Goal: Navigation & Orientation: Find specific page/section

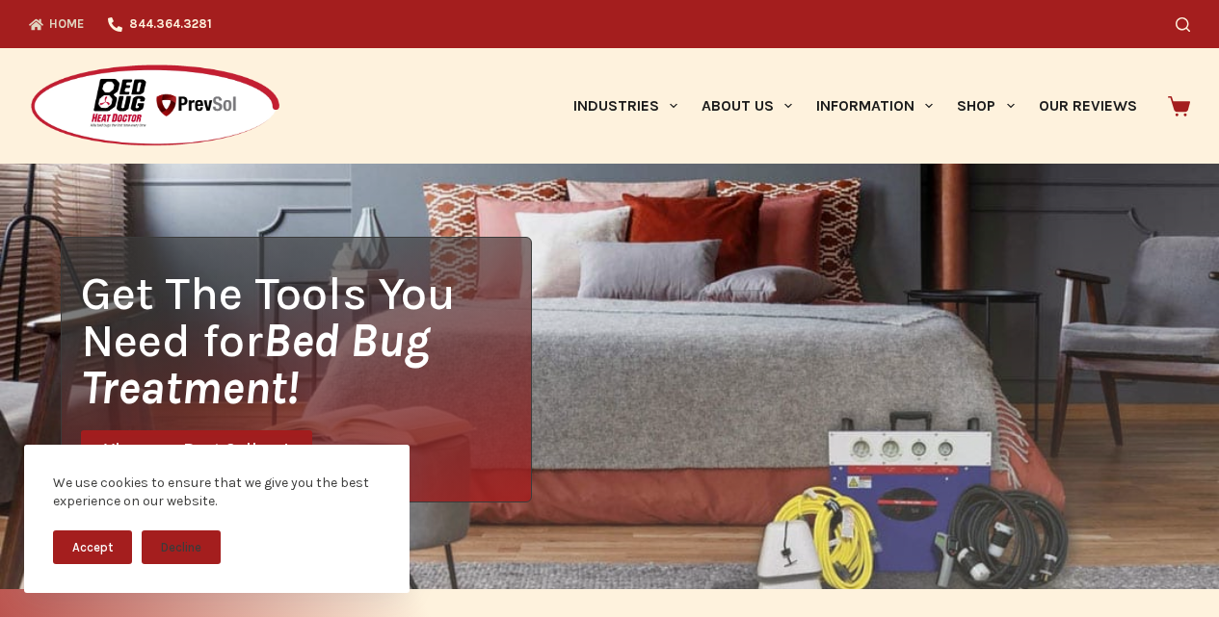
click at [98, 435] on link "View our Best Sellers!" at bounding box center [196, 451] width 231 height 41
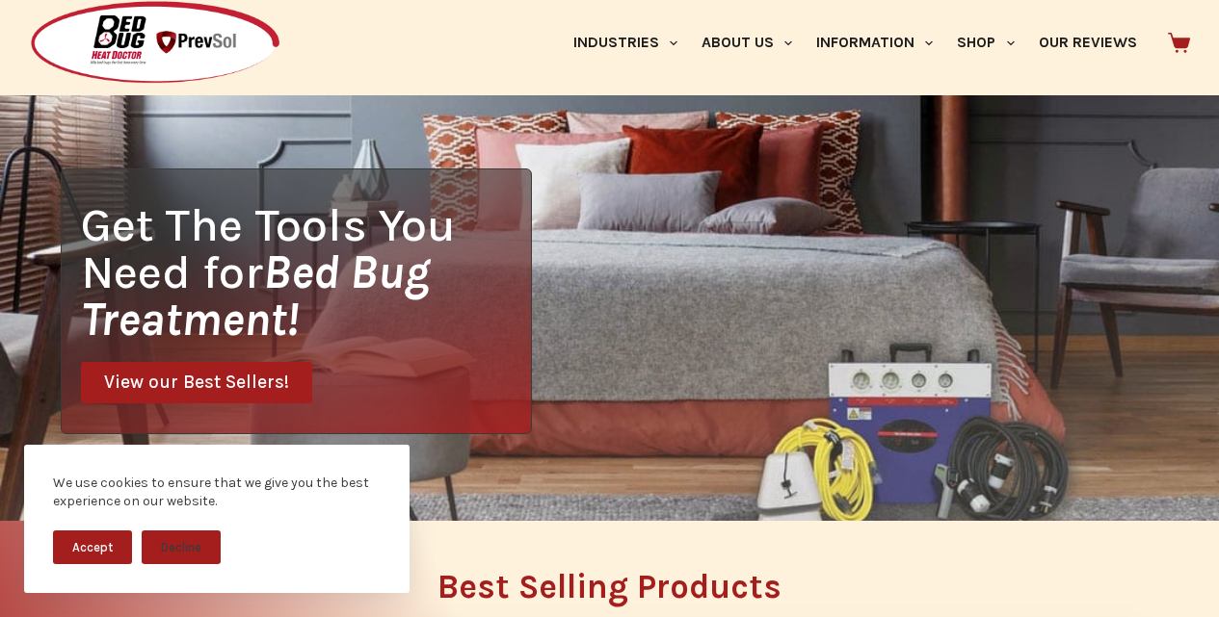
scroll to position [509, 0]
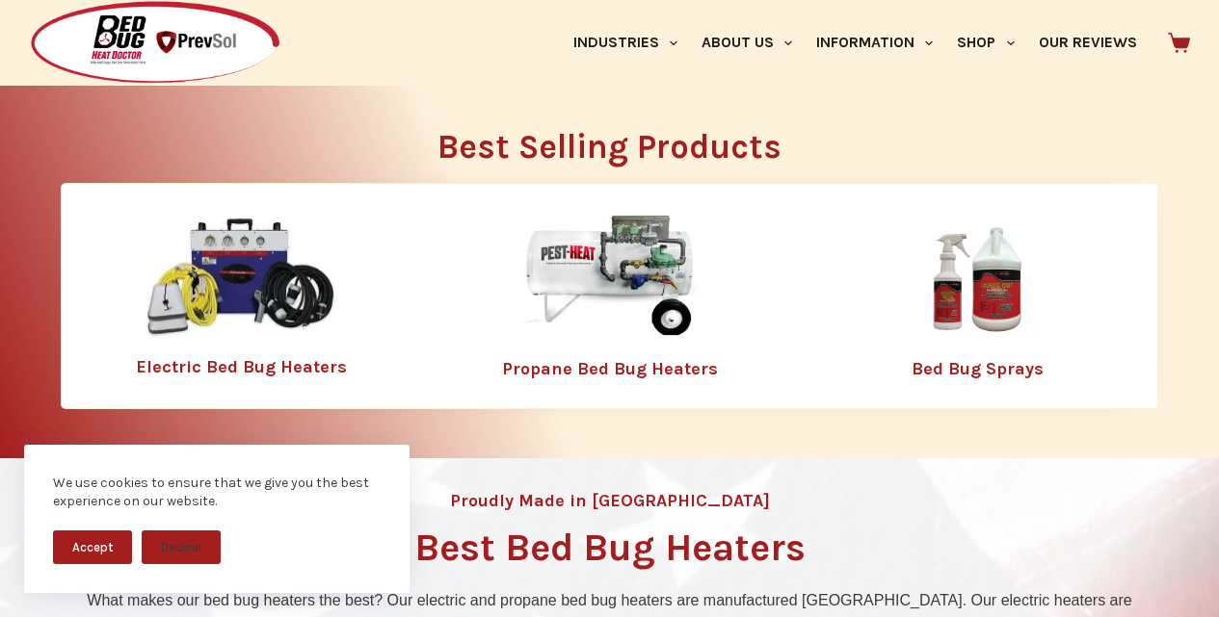
click at [802, 387] on div "Bed Bug Sprays" at bounding box center [978, 296] width 358 height 181
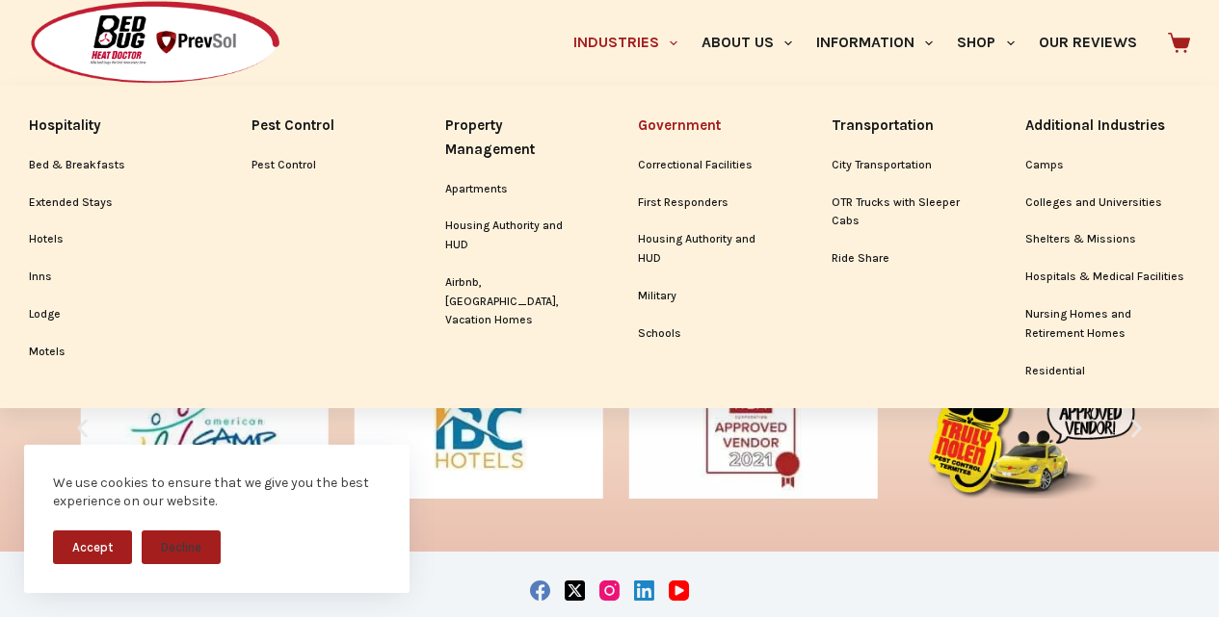
scroll to position [2837, 0]
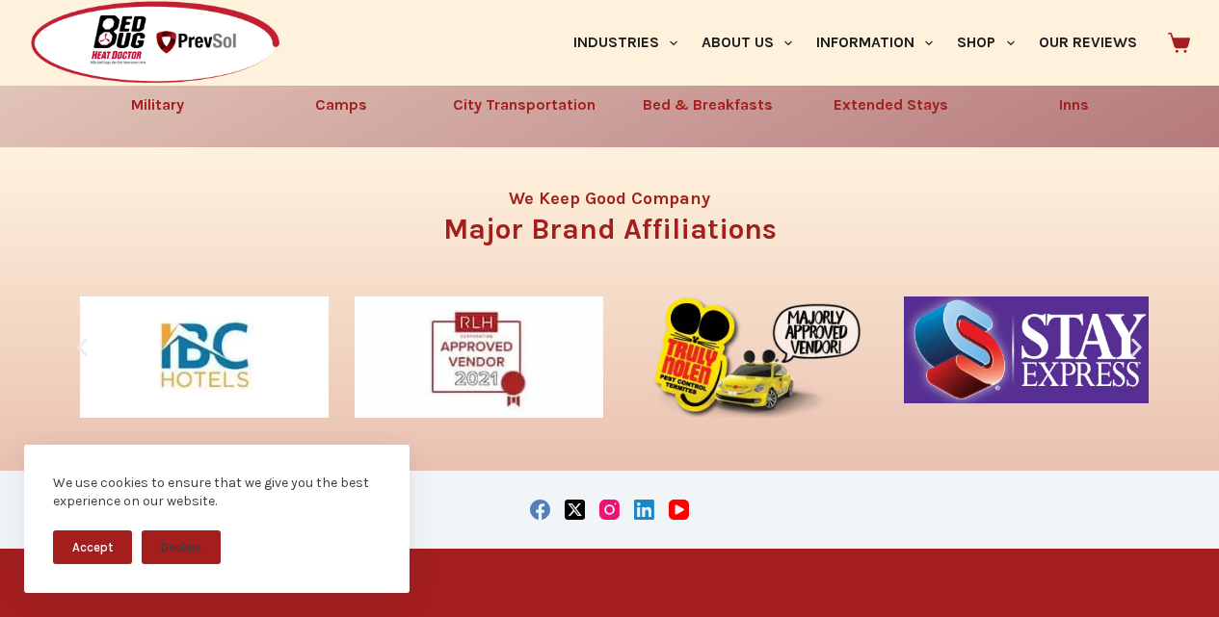
click at [0, 454] on div "We use cookies to ensure that we give you the best experience on our website. A…" at bounding box center [217, 531] width 434 height 172
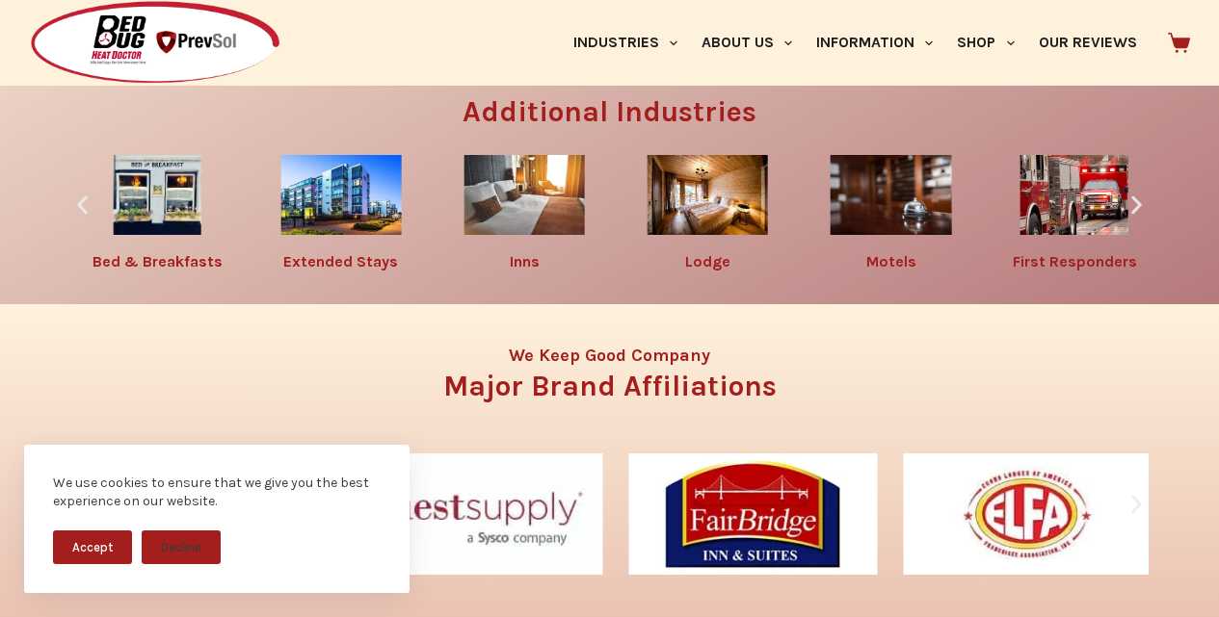
scroll to position [2757, 0]
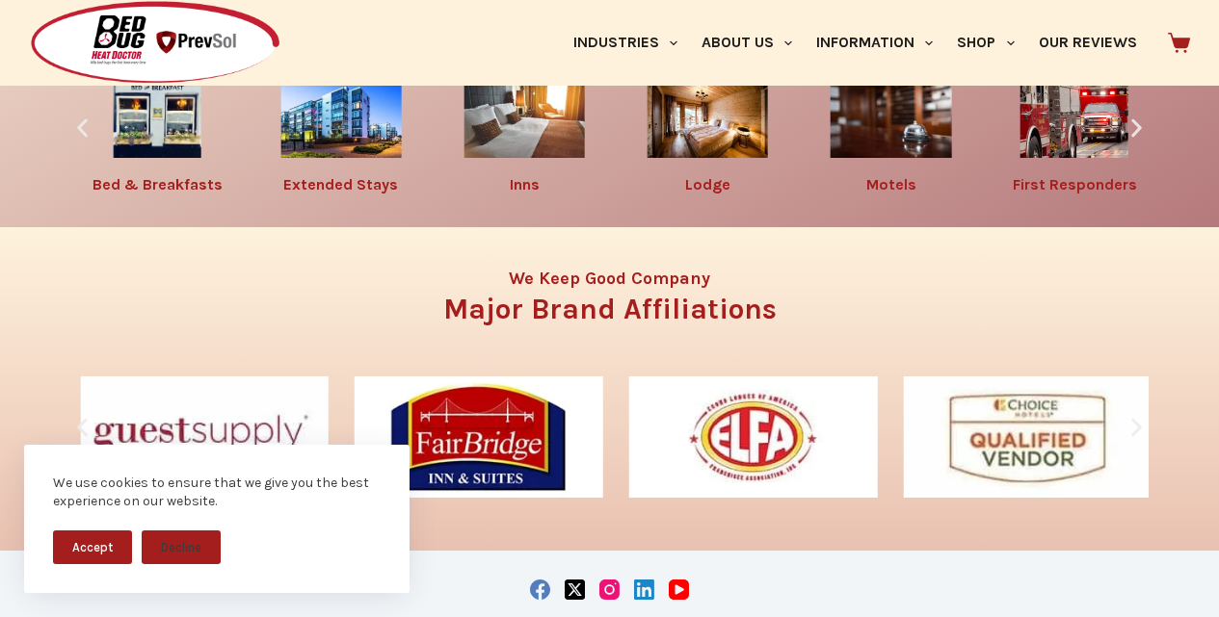
click at [861, 158] on img "6 / 10" at bounding box center [890, 118] width 121 height 80
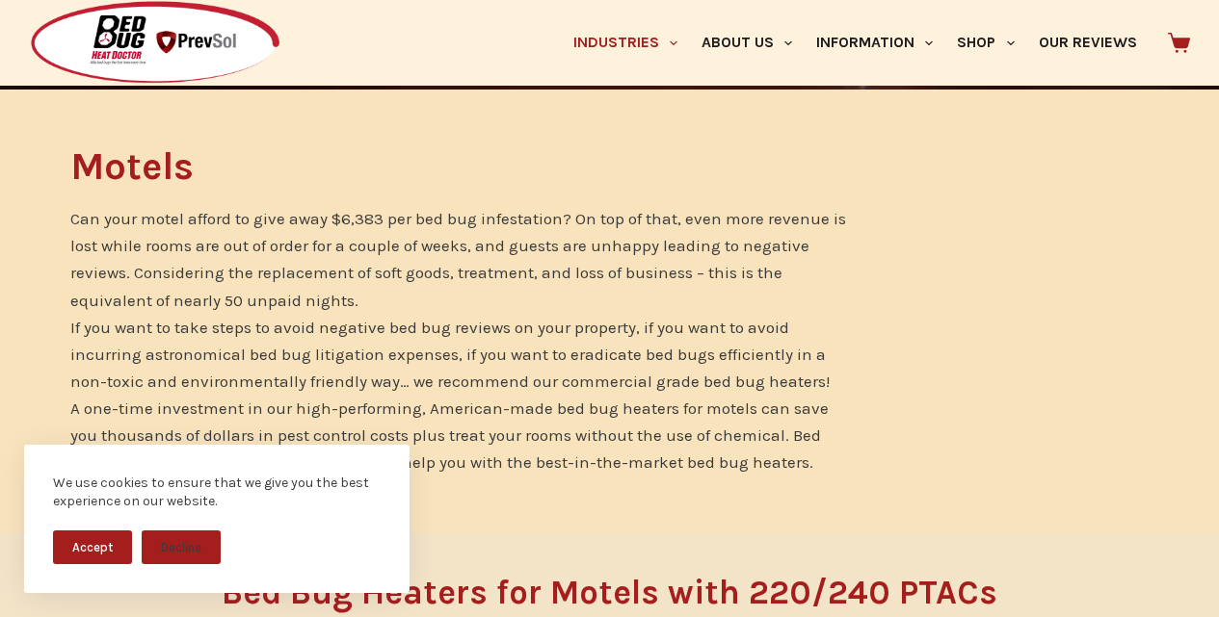
scroll to position [402, 0]
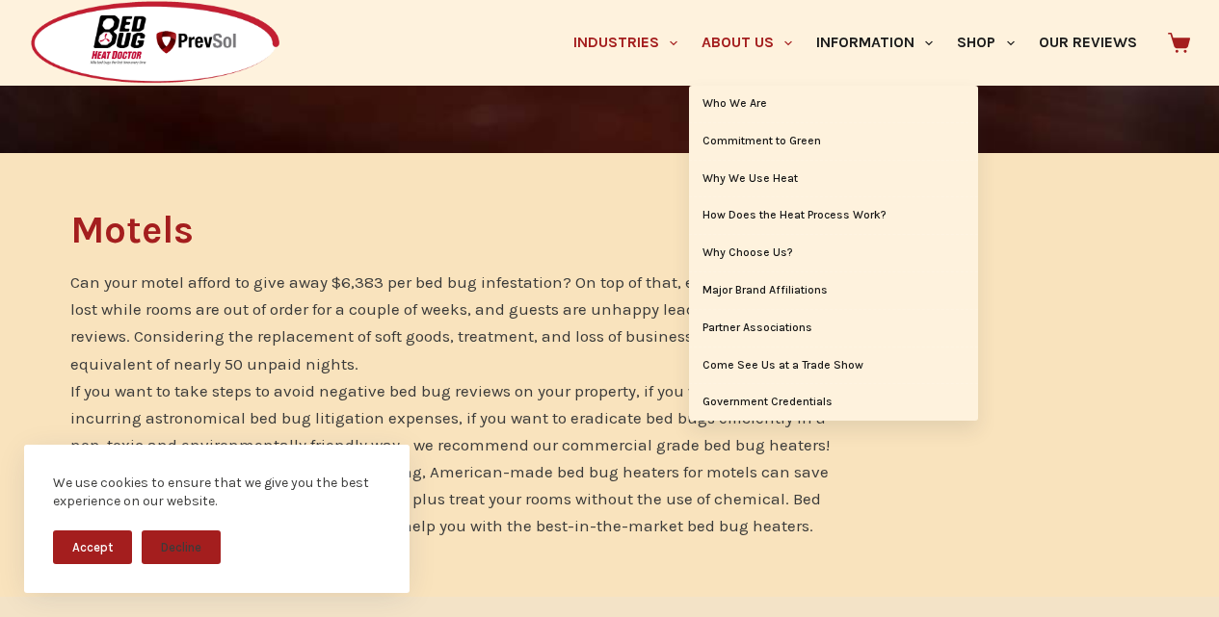
click at [689, 18] on link "About Us" at bounding box center [746, 43] width 115 height 86
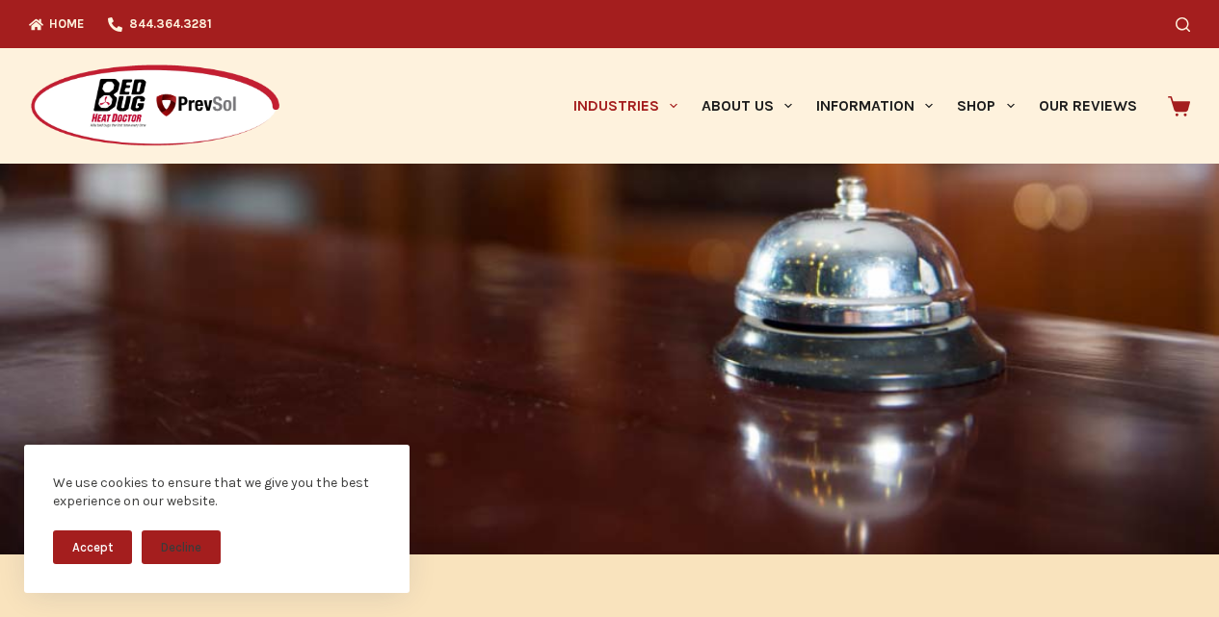
click at [480, 350] on div at bounding box center [609, 359] width 1219 height 391
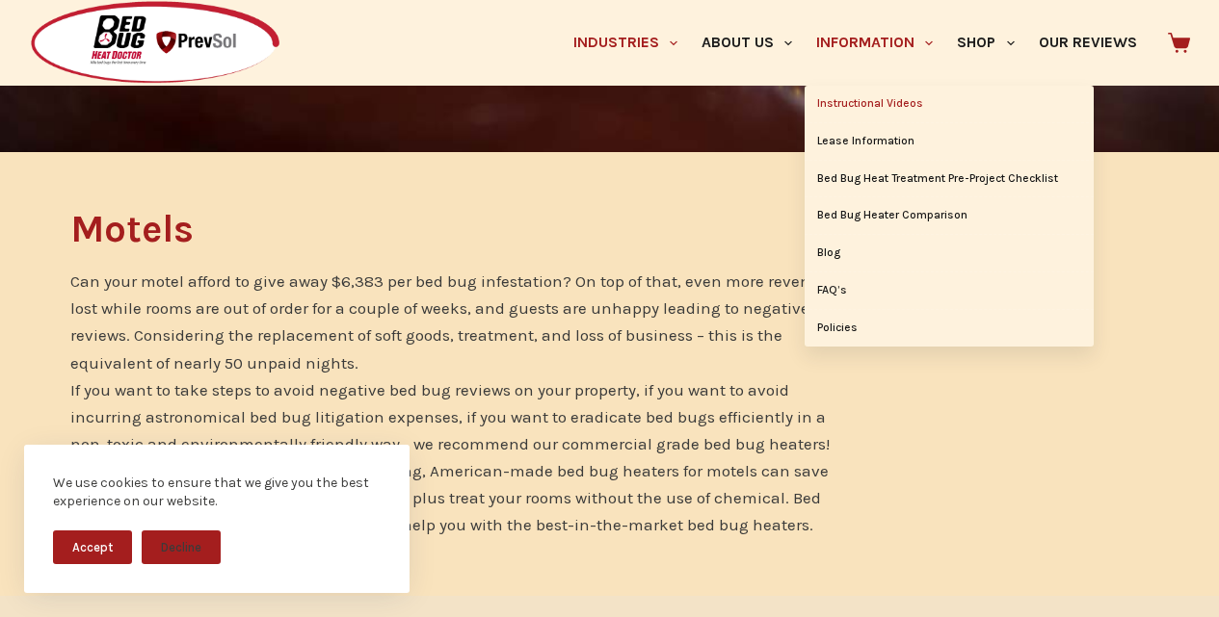
scroll to position [602, 0]
